Goal: Transaction & Acquisition: Purchase product/service

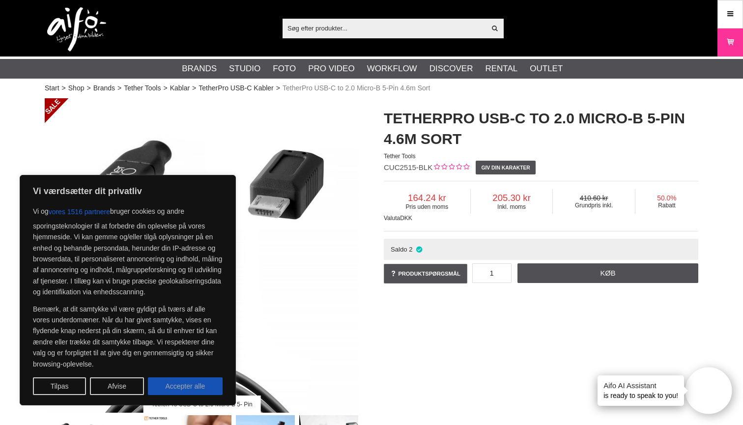
click at [173, 395] on button "Accepter alle" at bounding box center [185, 387] width 75 height 18
checkbox input "true"
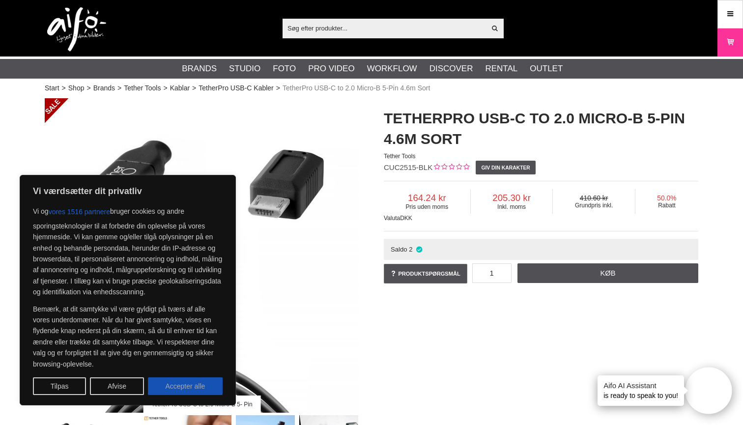
checkbox input "true"
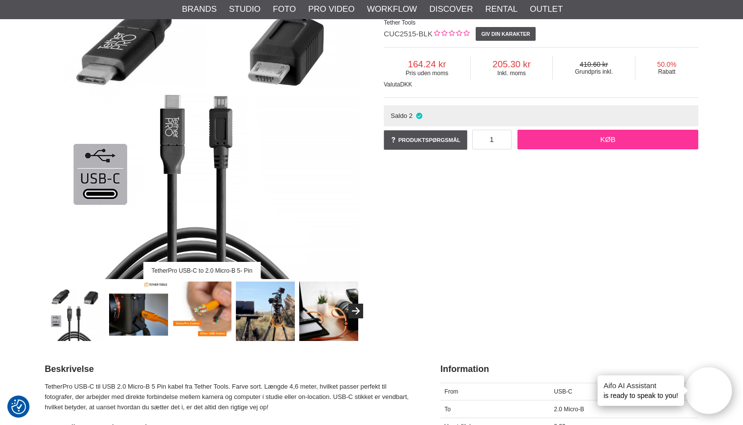
scroll to position [135, 0]
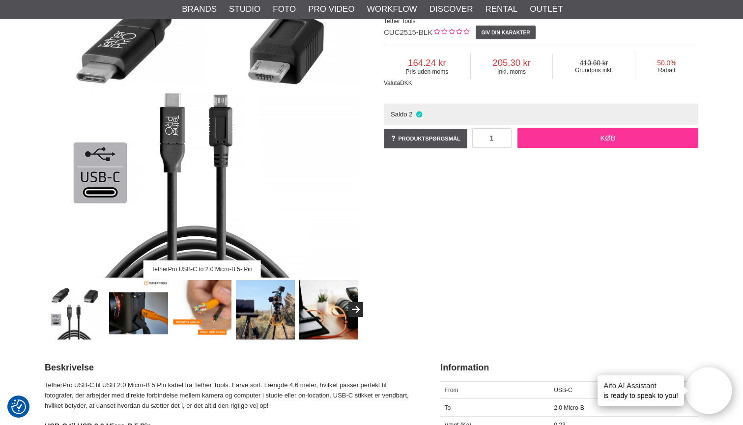
click at [585, 141] on link "Køb" at bounding box center [608, 138] width 181 height 20
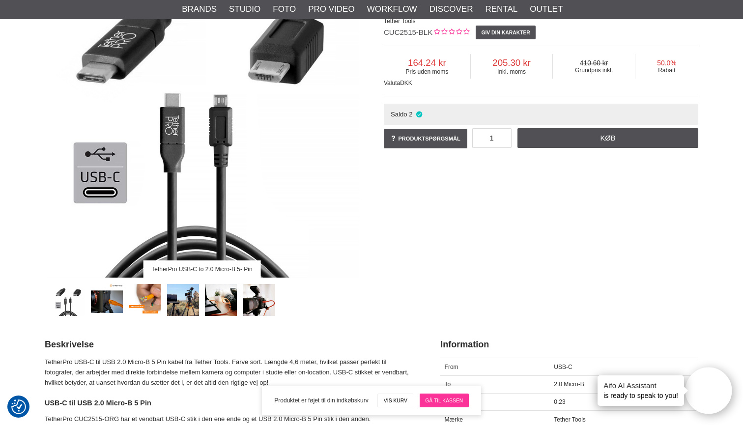
click at [444, 402] on link "Gå til kassen" at bounding box center [444, 401] width 49 height 14
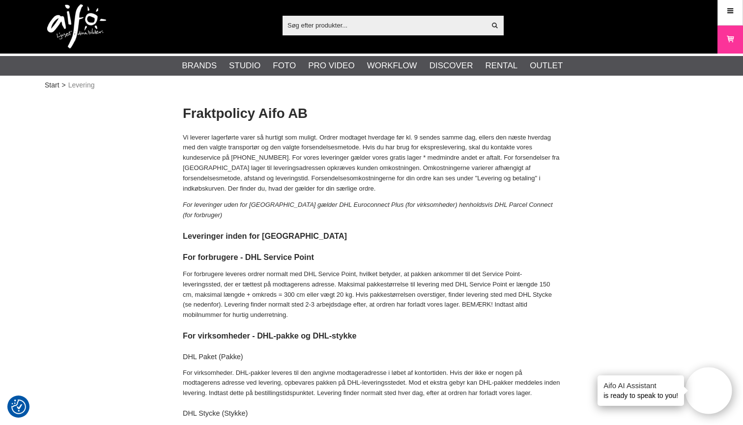
scroll to position [5, 0]
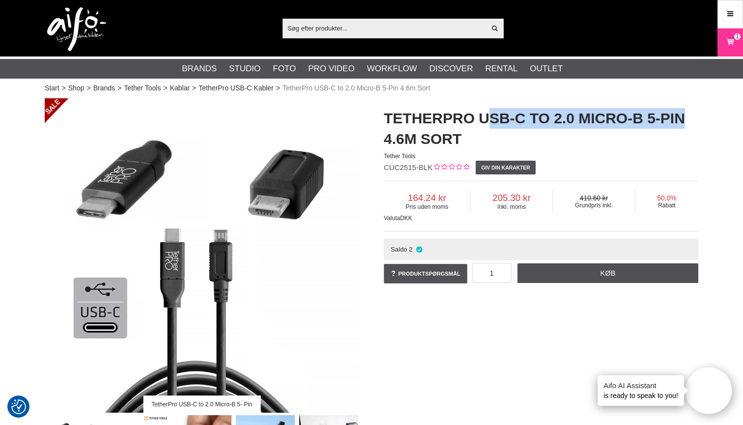
drag, startPoint x: 488, startPoint y: 119, endPoint x: 704, endPoint y: 117, distance: 215.9
click at [704, 117] on div "TetherPro USB-C to 2.0 Micro-B 5-Pin 4.6m Sort Tether Tools CUC2515-BLK Giv din…" at bounding box center [541, 196] width 339 height 197
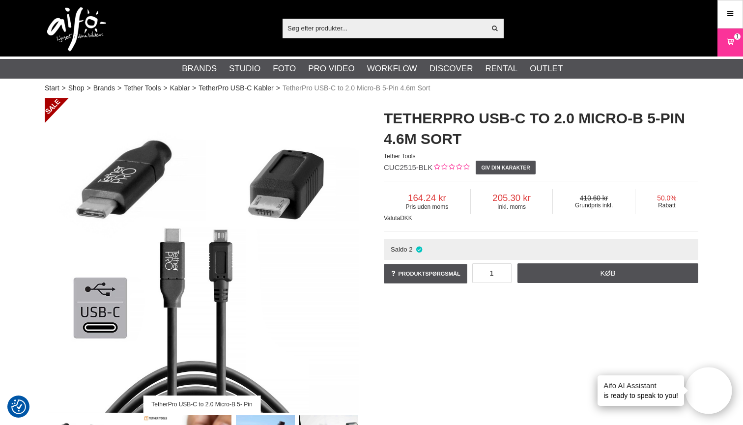
click at [510, 123] on h1 "TetherPro USB-C to 2.0 Micro-B 5-Pin 4.6m Sort" at bounding box center [541, 128] width 315 height 41
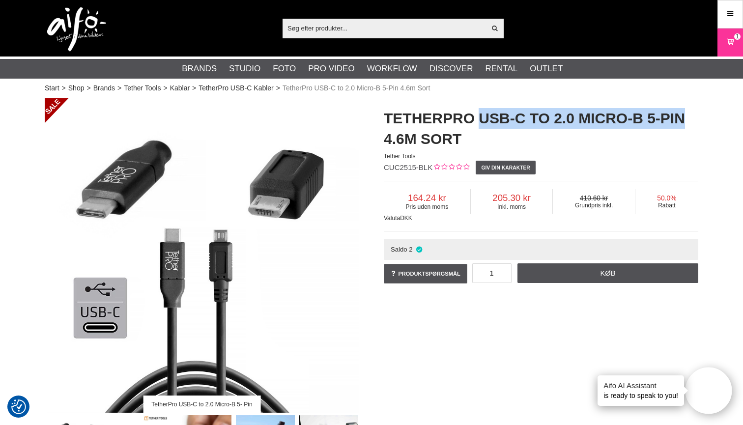
drag, startPoint x: 482, startPoint y: 117, endPoint x: 717, endPoint y: 120, distance: 235.5
copy h1 "USB-C to 2.0 Micro-B 5-Pin"
click at [733, 43] on icon at bounding box center [731, 42] width 10 height 11
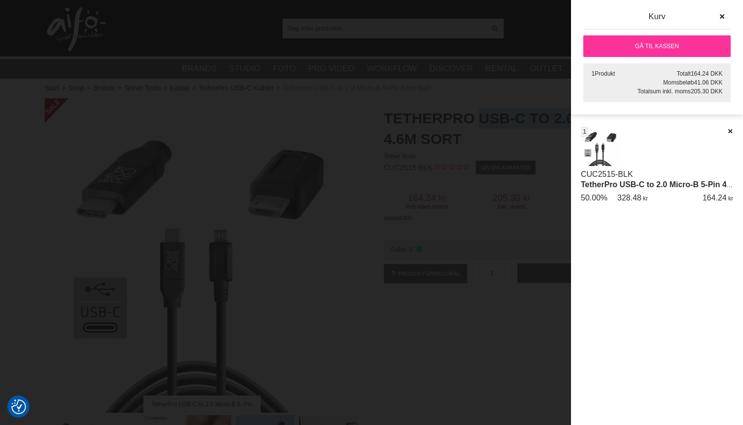
click at [667, 47] on link "Gå til kassen" at bounding box center [657, 46] width 147 height 22
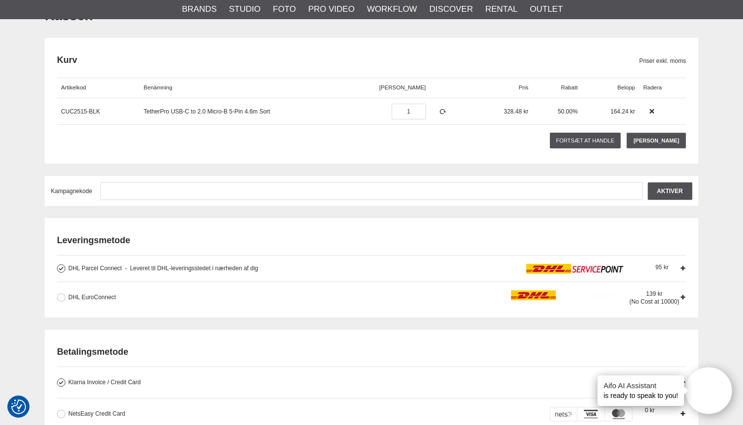
scroll to position [98, 0]
click at [459, 300] on div "DHL EuroConnect Levering sker direkte til virksomhedens angivne modtageradresse…" at bounding box center [277, 298] width 418 height 10
click at [0, 0] on input "DHL EuroConnect Levering sker direkte til virksomhedens angivne modtageradresse…" at bounding box center [0, 0] width 0 height 0
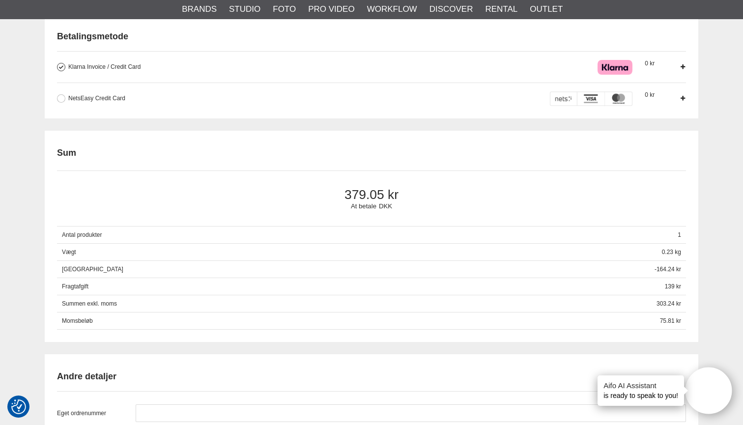
scroll to position [507, 0]
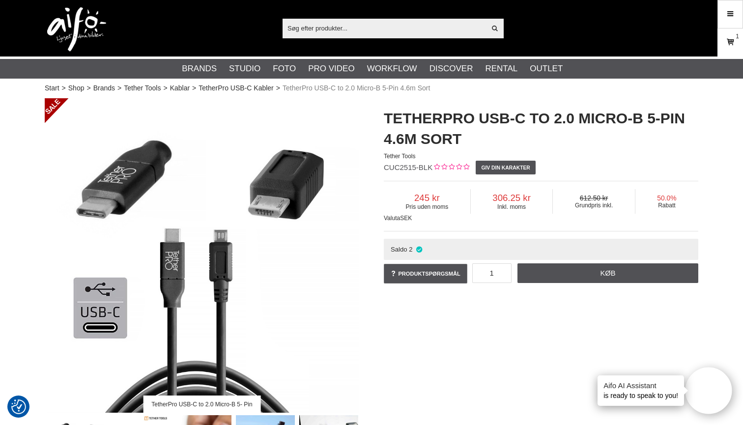
click at [734, 40] on icon at bounding box center [731, 42] width 10 height 11
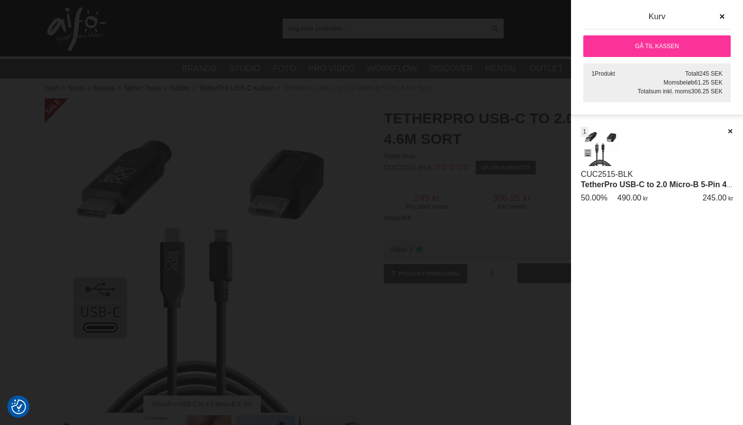
click at [445, 153] on div at bounding box center [371, 212] width 743 height 425
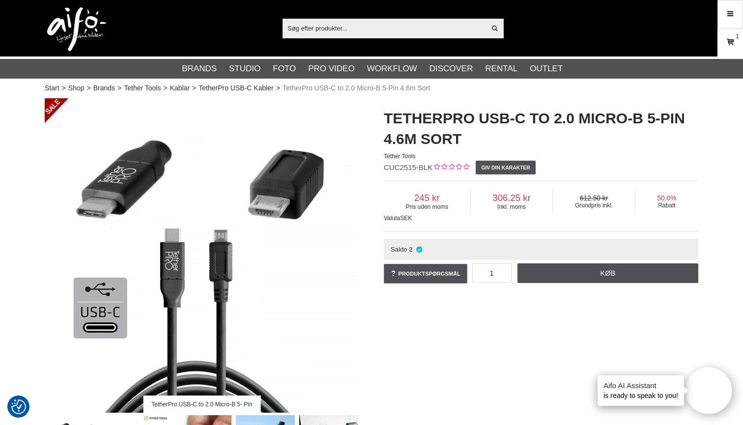
click at [728, 40] on icon at bounding box center [731, 42] width 10 height 11
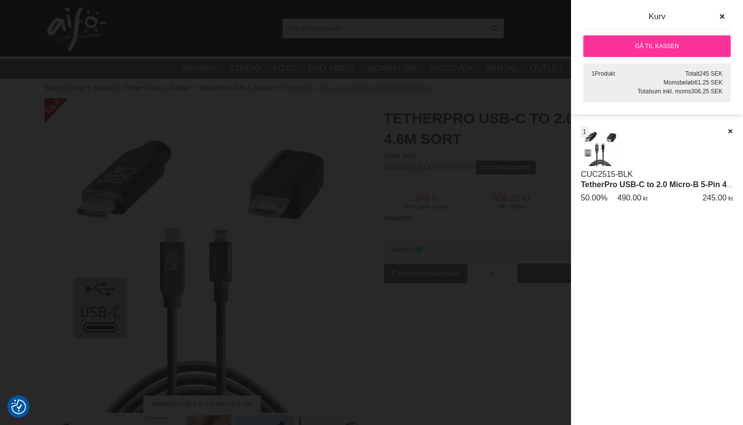
click at [701, 41] on link "Gå til kassen" at bounding box center [657, 46] width 147 height 22
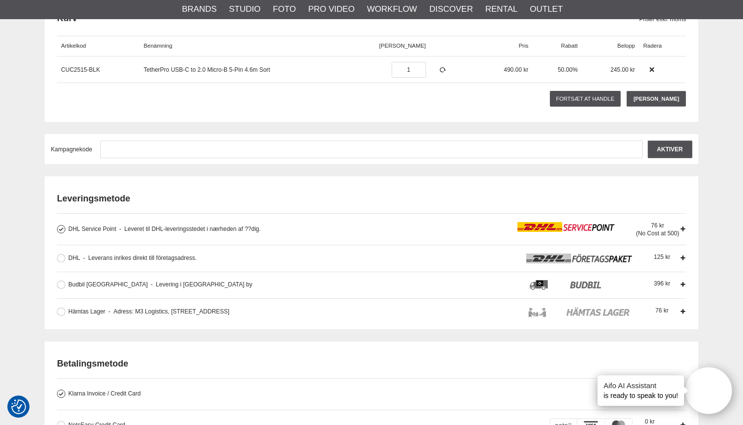
scroll to position [163, 0]
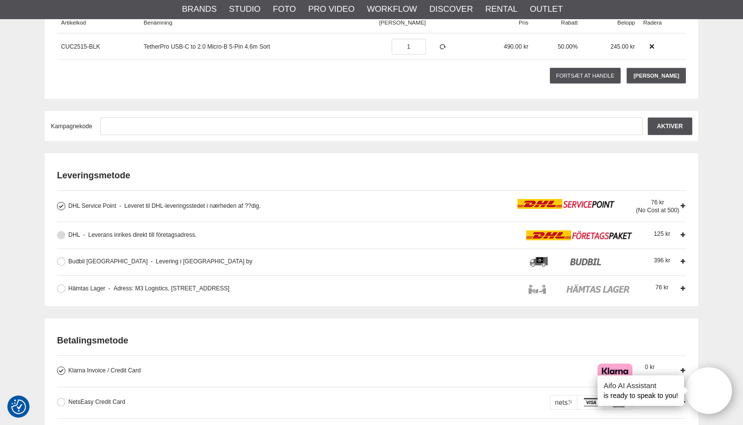
click at [436, 232] on div "DHL Leverans inrikes direkt till företagsadress. Leverans direkt till företaget…" at bounding box center [285, 236] width 434 height 10
click at [0, 0] on input "DHL Leverans inrikes direkt till företagsadress. Leverans direkt till företaget…" at bounding box center [0, 0] width 0 height 0
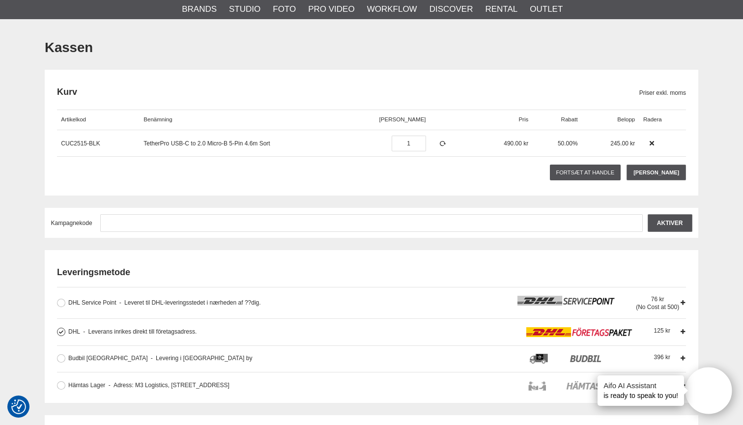
scroll to position [38, 0]
